Goal: Information Seeking & Learning: Check status

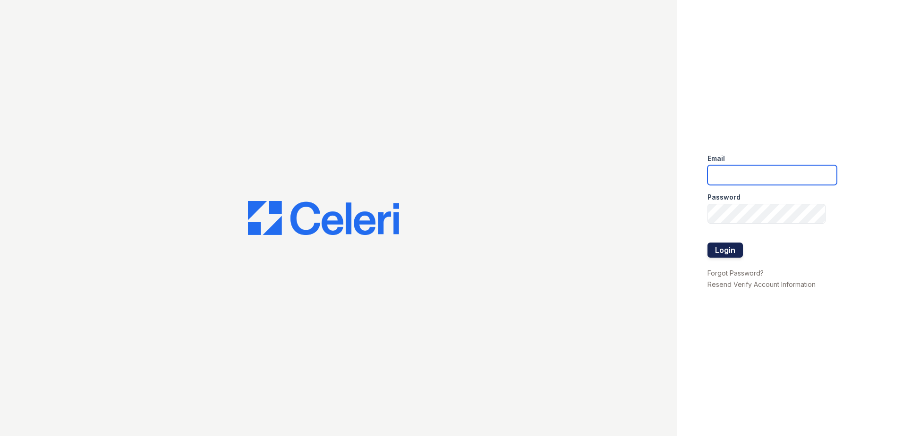
type input "[EMAIL_ADDRESS][DOMAIN_NAME]"
click at [723, 248] on button "Login" at bounding box center [725, 250] width 35 height 15
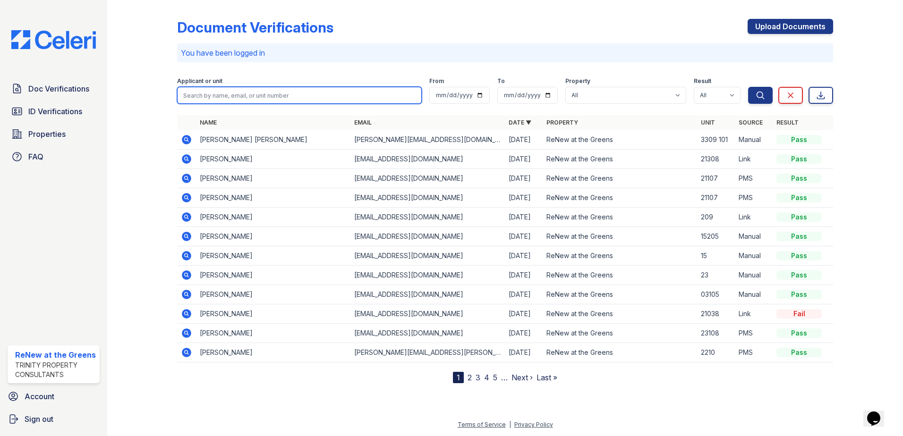
click at [301, 97] on input "search" at bounding box center [299, 95] width 245 height 17
type input "abd"
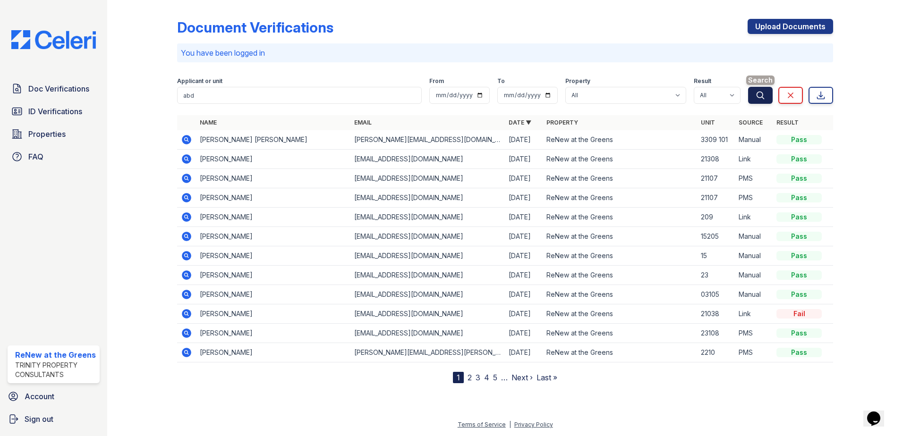
click at [756, 94] on icon "submit" at bounding box center [760, 95] width 9 height 9
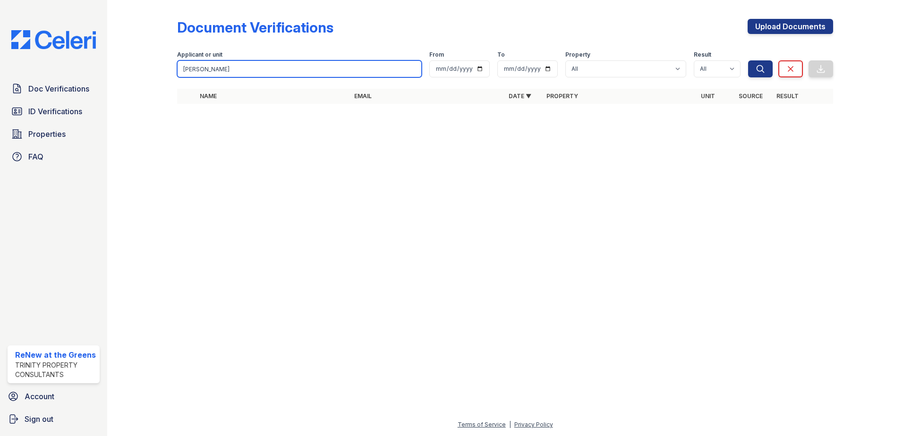
type input "[PERSON_NAME]"
click at [748, 60] on button "Search" at bounding box center [760, 68] width 25 height 17
type input "a"
type input "daud"
click at [748, 60] on button "Search" at bounding box center [760, 68] width 25 height 17
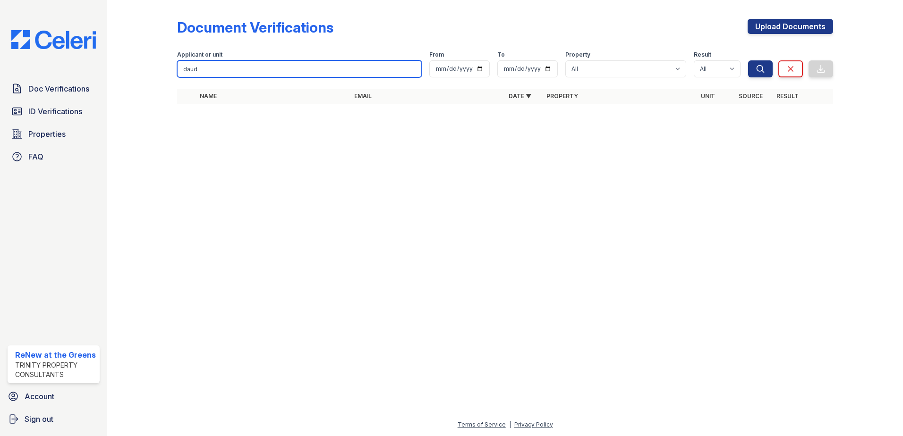
click at [227, 68] on input "daud" at bounding box center [299, 68] width 245 height 17
type input "duad"
click at [748, 60] on button "Search" at bounding box center [760, 68] width 25 height 17
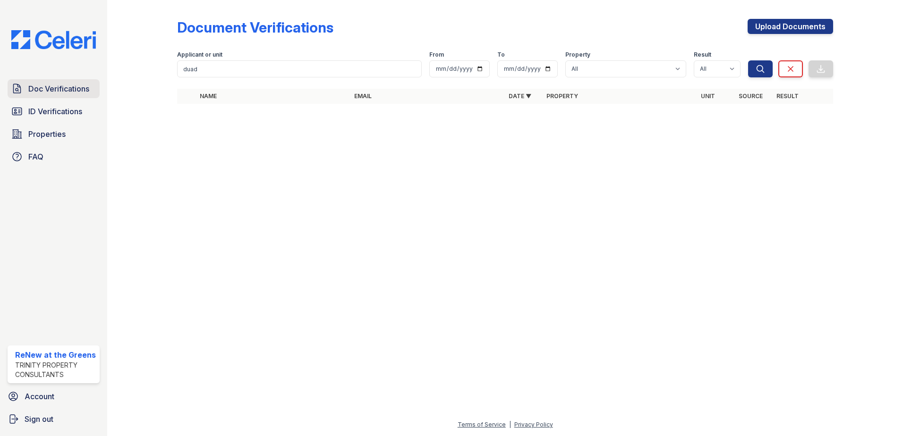
click at [47, 87] on span "Doc Verifications" at bounding box center [58, 88] width 61 height 11
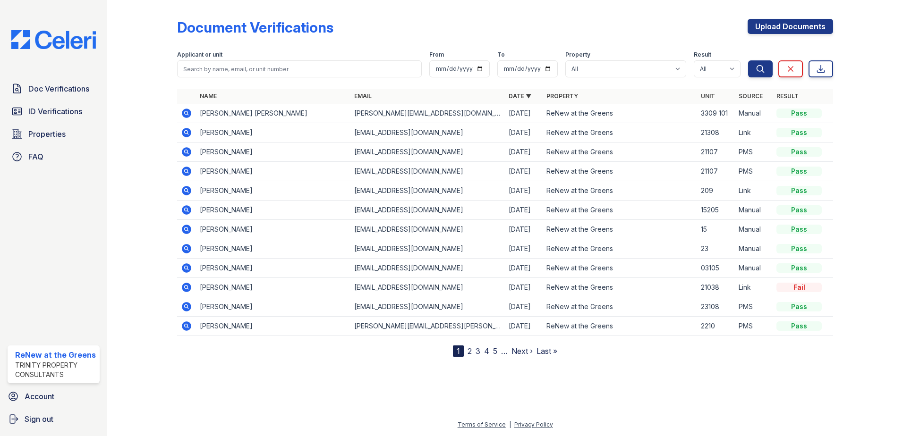
click at [470, 352] on link "2" at bounding box center [470, 351] width 4 height 9
